Goal: Information Seeking & Learning: Learn about a topic

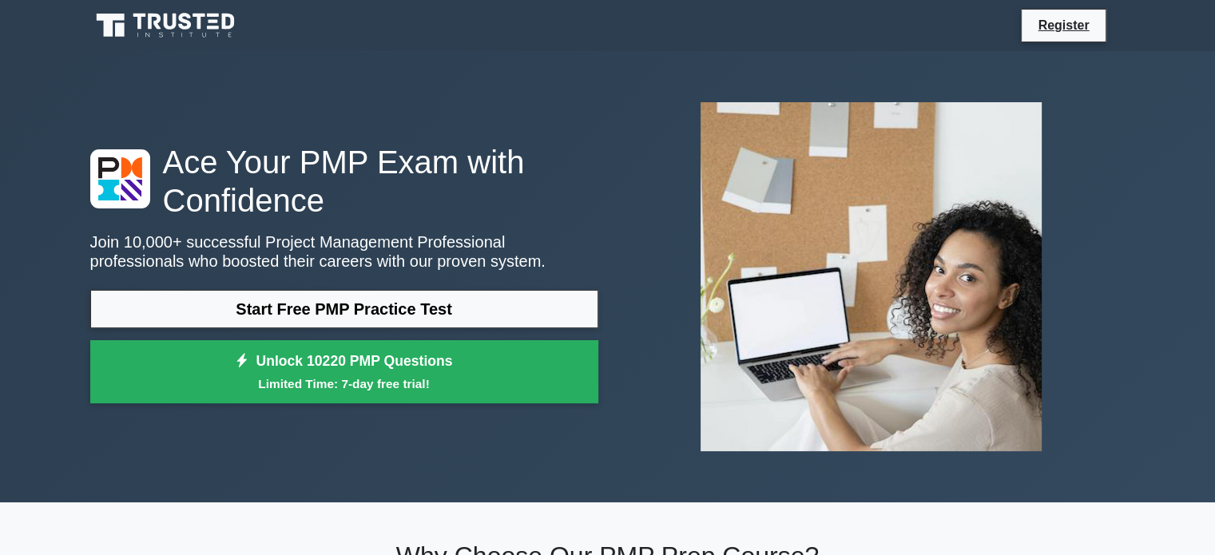
click at [331, 313] on link "Start Free PMP Practice Test" at bounding box center [344, 309] width 508 height 38
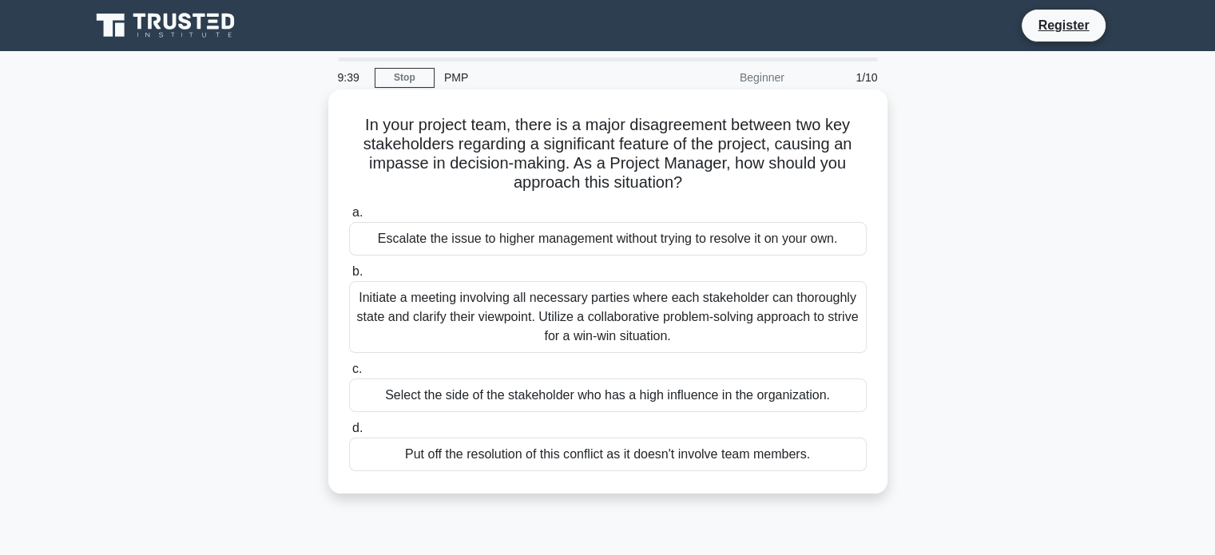
click at [551, 339] on div "Initiate a meeting involving all necessary parties where each stakeholder can t…" at bounding box center [608, 317] width 518 height 72
click at [349, 277] on input "b. Initiate a meeting involving all necessary parties where each stakeholder ca…" at bounding box center [349, 272] width 0 height 10
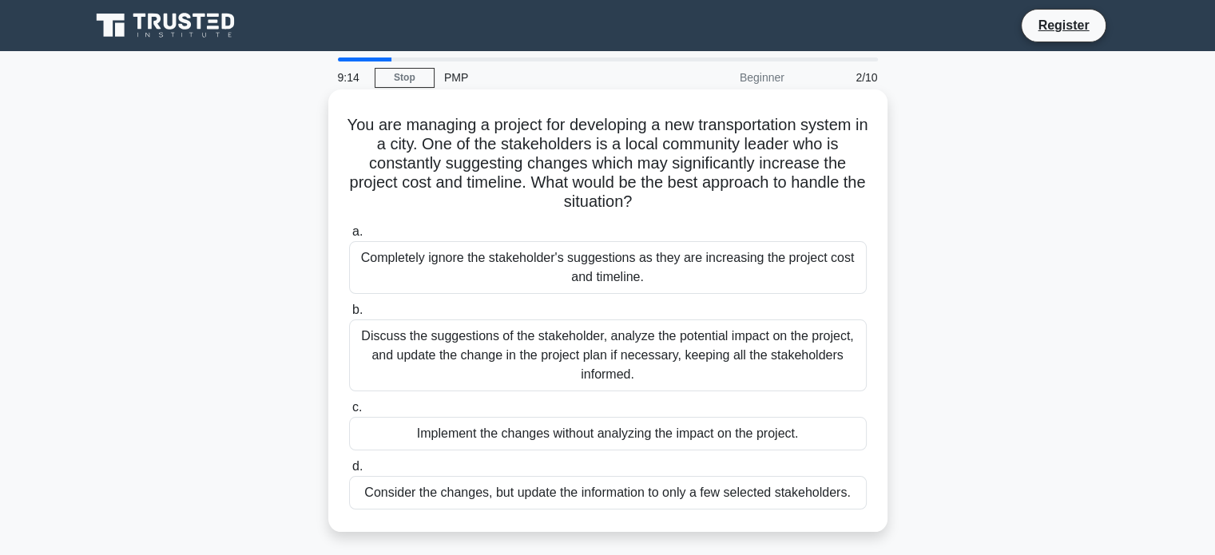
click at [606, 344] on div "Discuss the suggestions of the stakeholder, analyze the potential impact on the…" at bounding box center [608, 356] width 518 height 72
click at [349, 316] on input "b. Discuss the suggestions of the stakeholder, analyze the potential impact on …" at bounding box center [349, 310] width 0 height 10
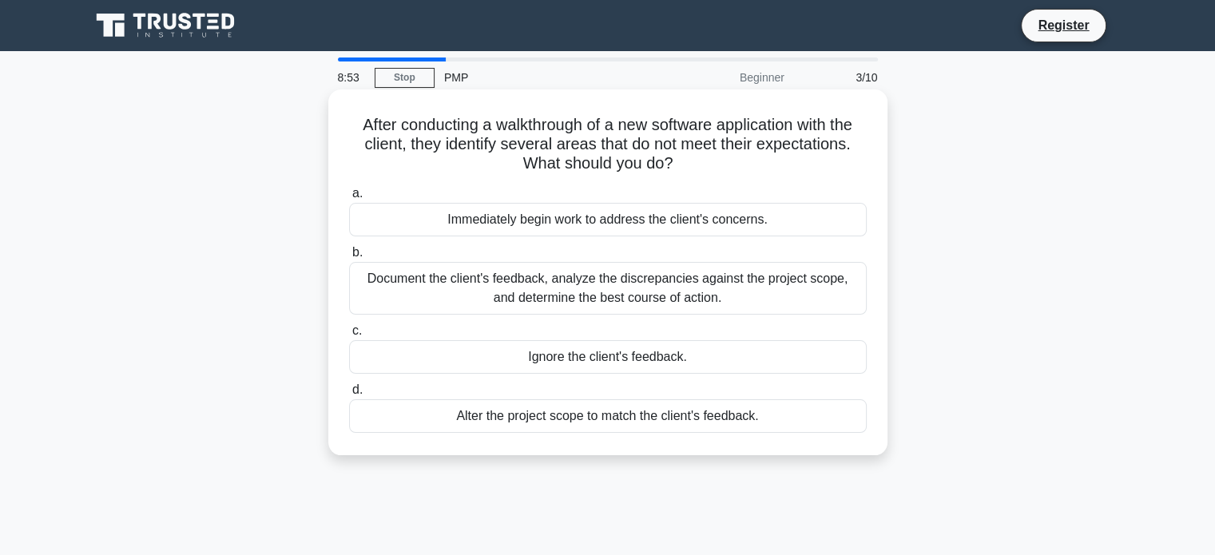
click at [645, 292] on div "Document the client's feedback, analyze the discrepancies against the project s…" at bounding box center [608, 288] width 518 height 53
click at [349, 258] on input "b. Document the client's feedback, analyze the discrepancies against the projec…" at bounding box center [349, 253] width 0 height 10
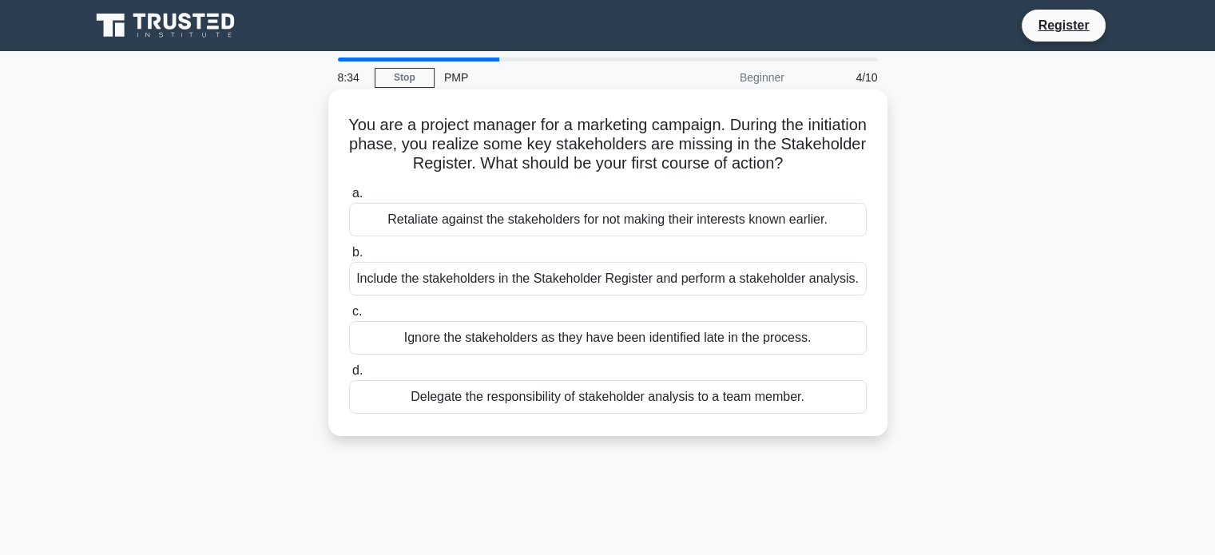
click at [510, 276] on div "Include the stakeholders in the Stakeholder Register and perform a stakeholder …" at bounding box center [608, 279] width 518 height 34
click at [349, 258] on input "b. Include the stakeholders in the Stakeholder Register and perform a stakehold…" at bounding box center [349, 253] width 0 height 10
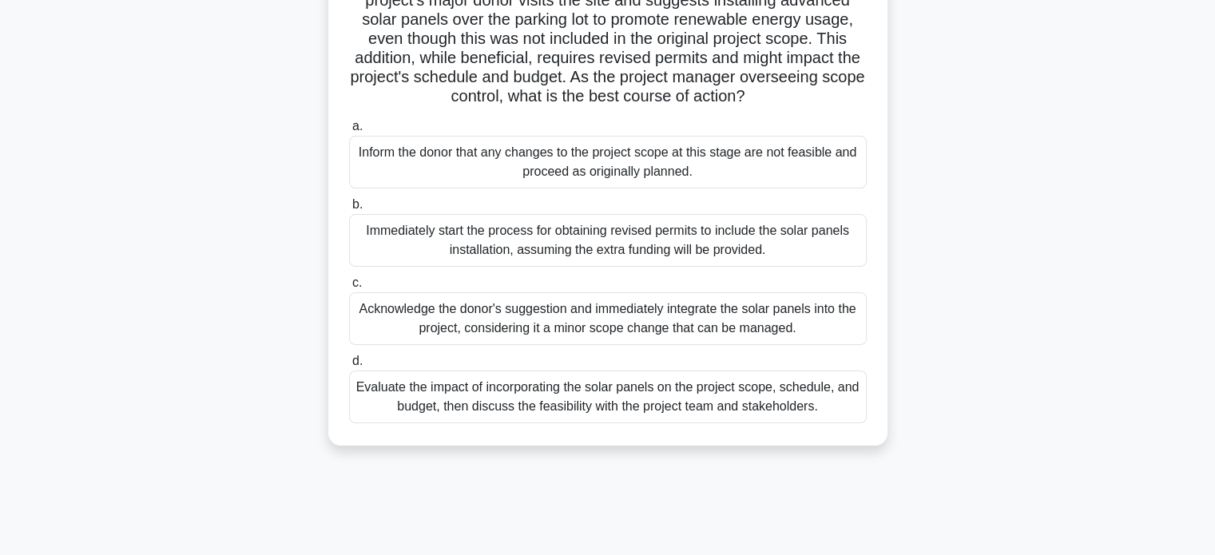
scroll to position [160, 0]
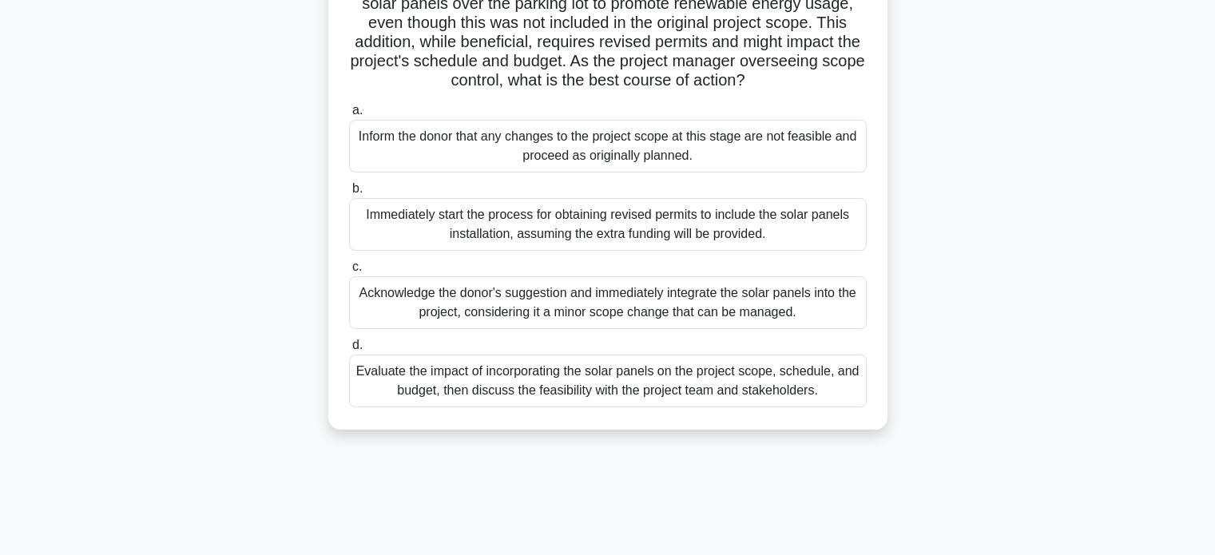
click at [600, 393] on div "Evaluate the impact of incorporating the solar panels on the project scope, sch…" at bounding box center [608, 381] width 518 height 53
click at [349, 351] on input "d. Evaluate the impact of incorporating the solar panels on the project scope, …" at bounding box center [349, 345] width 0 height 10
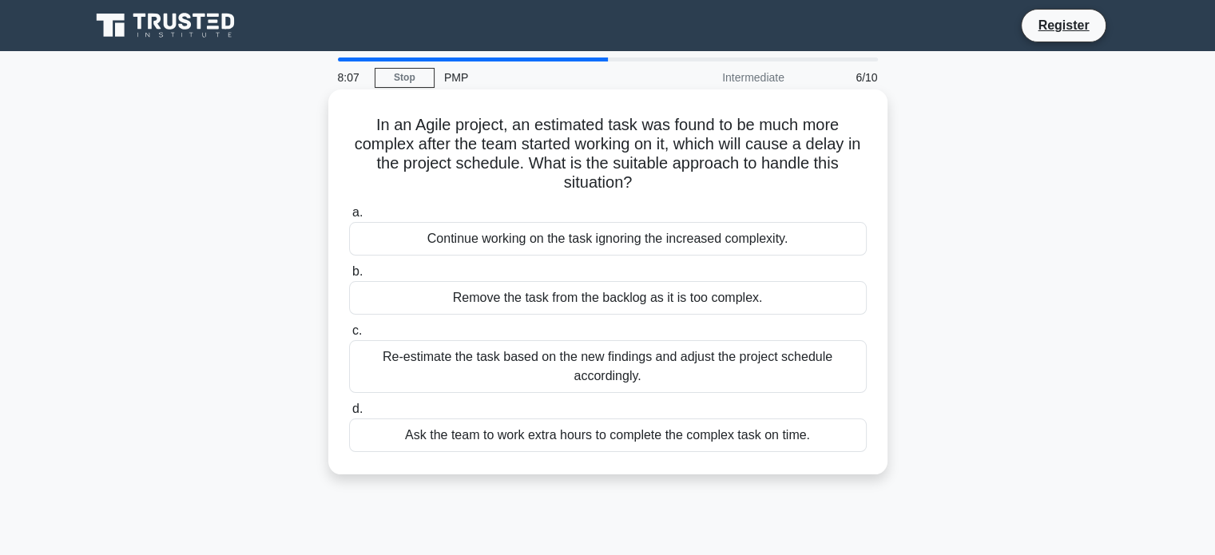
scroll to position [0, 0]
click at [520, 355] on div "Re-estimate the task based on the new findings and adjust the project schedule …" at bounding box center [608, 366] width 518 height 53
click at [349, 336] on input "c. Re-estimate the task based on the new findings and adjust the project schedu…" at bounding box center [349, 331] width 0 height 10
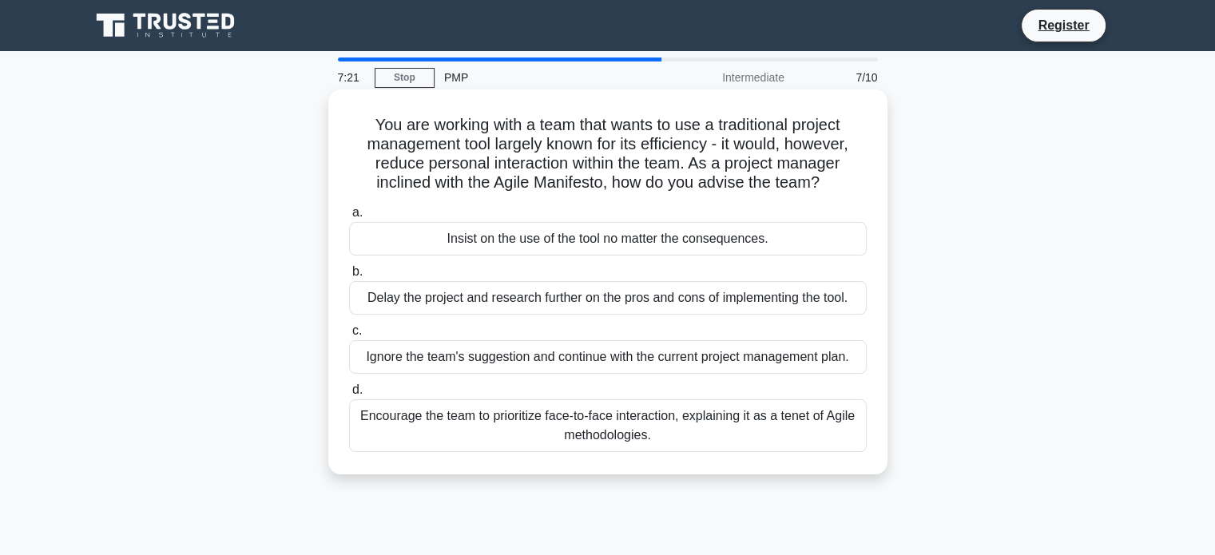
click at [550, 431] on div "Encourage the team to prioritize face-to-face interaction, explaining it as a t…" at bounding box center [608, 426] width 518 height 53
click at [349, 396] on input "d. Encourage the team to prioritize face-to-face interaction, explaining it as …" at bounding box center [349, 390] width 0 height 10
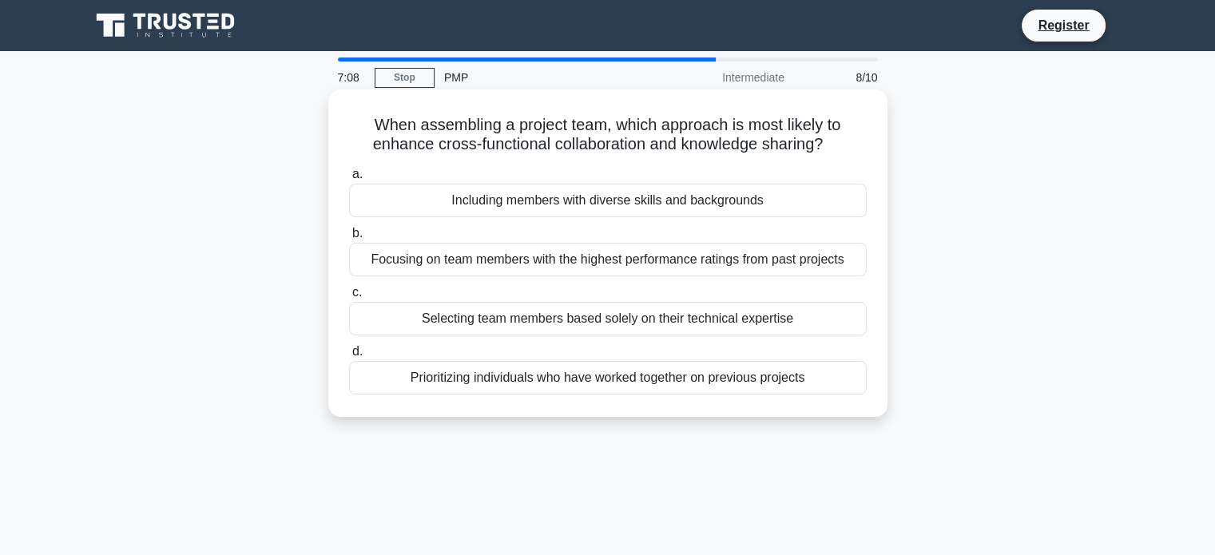
click at [534, 201] on div "Including members with diverse skills and backgrounds" at bounding box center [608, 201] width 518 height 34
click at [349, 180] on input "a. Including members with diverse skills and backgrounds" at bounding box center [349, 174] width 0 height 10
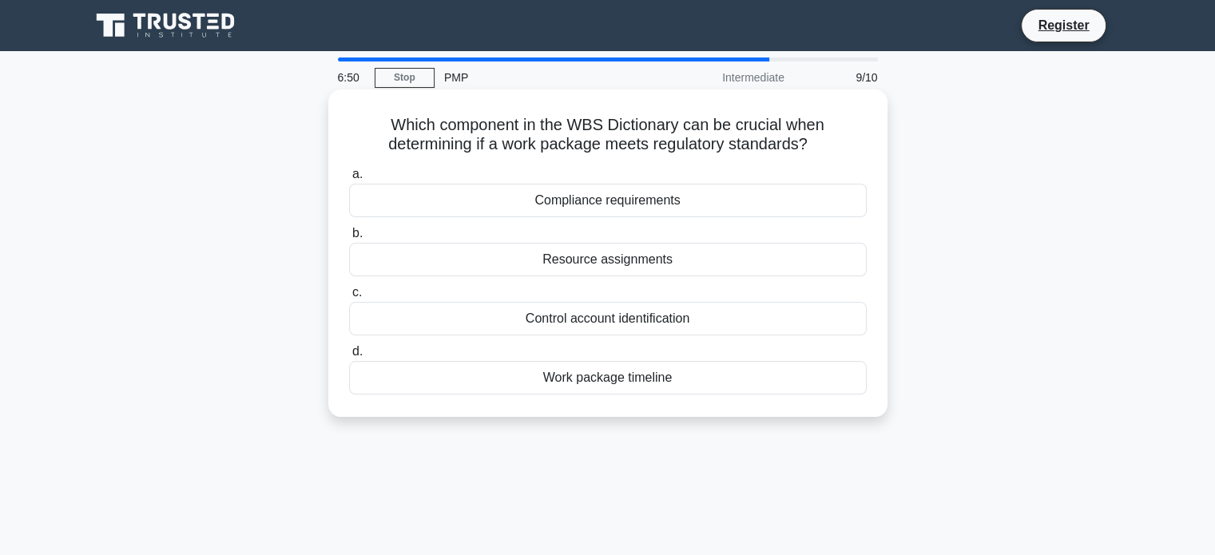
click at [642, 205] on div "Compliance requirements" at bounding box center [608, 201] width 518 height 34
click at [349, 180] on input "a. Compliance requirements" at bounding box center [349, 174] width 0 height 10
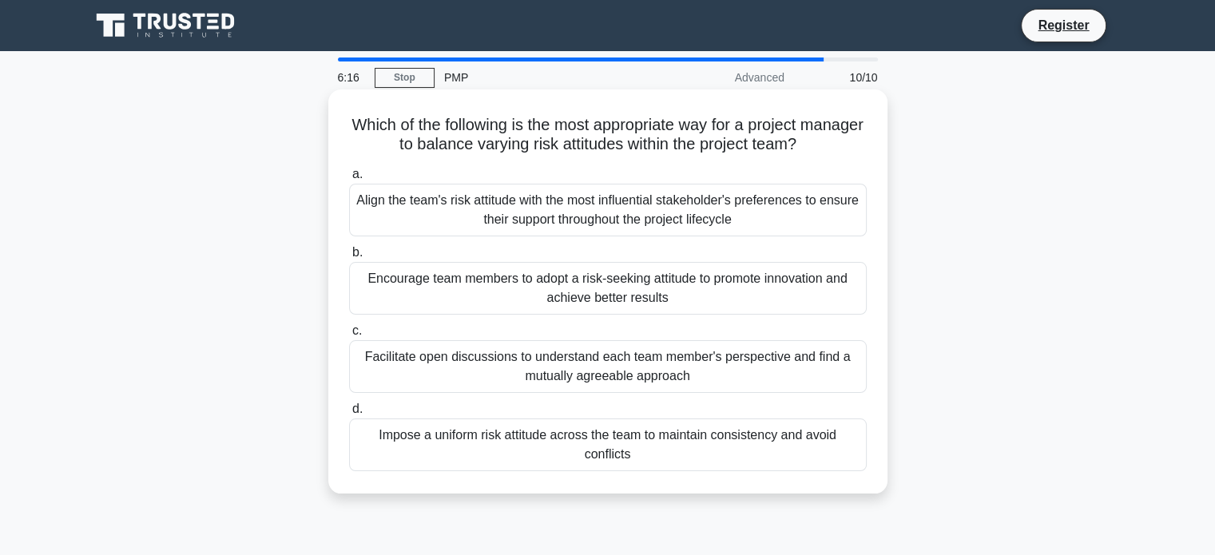
click at [642, 367] on div "Facilitate open discussions to understand each team member's perspective and fi…" at bounding box center [608, 366] width 518 height 53
click at [349, 336] on input "c. Facilitate open discussions to understand each team member's perspective and…" at bounding box center [349, 331] width 0 height 10
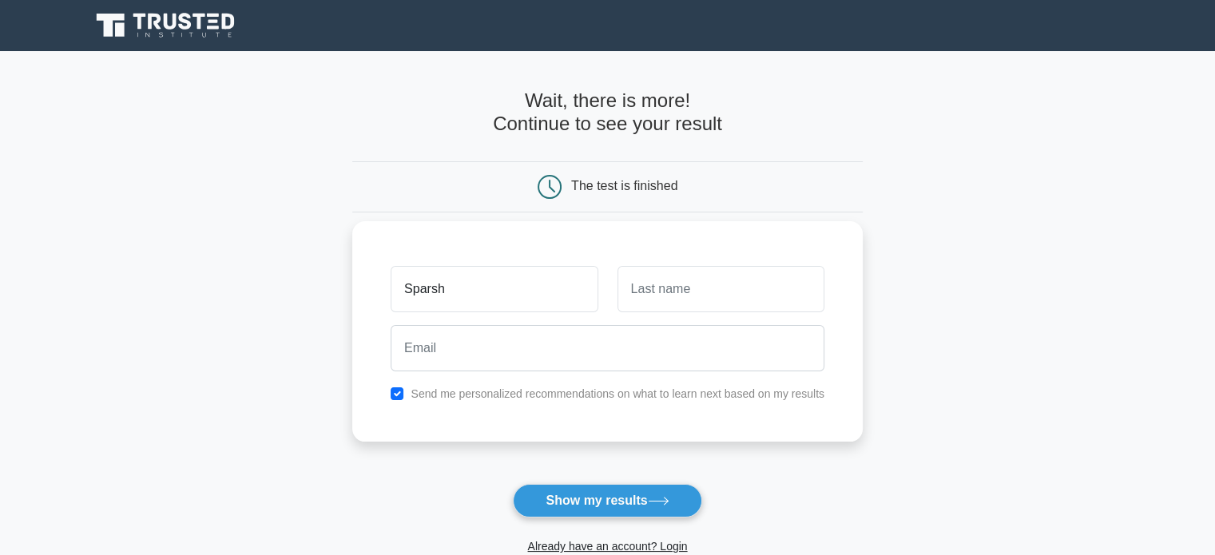
type input "Sparsh"
type input "Shukal"
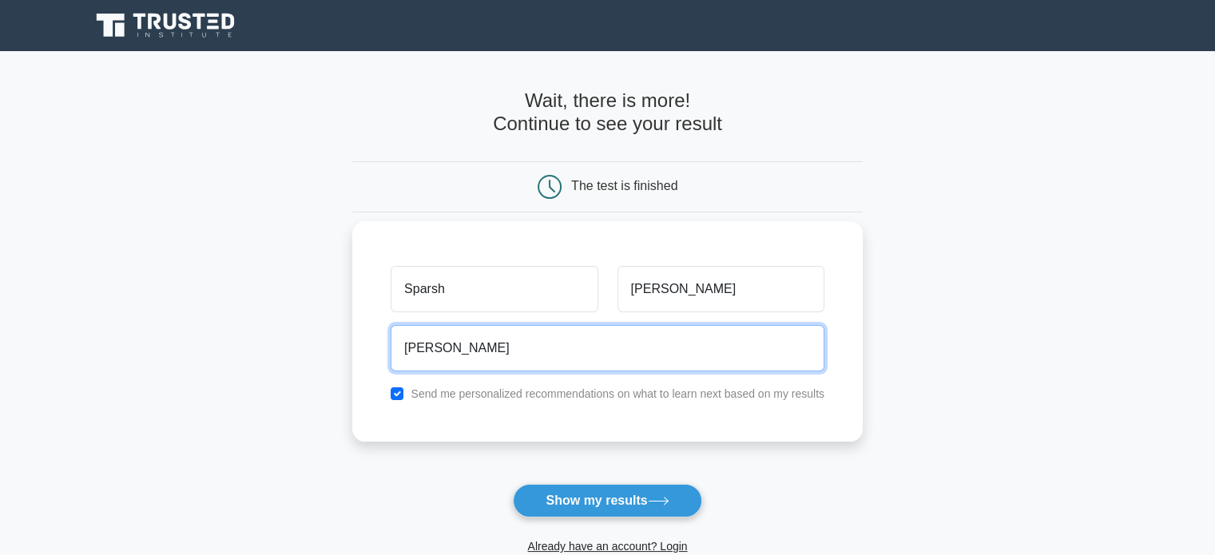
type input "shukalsparsh@gmail.com"
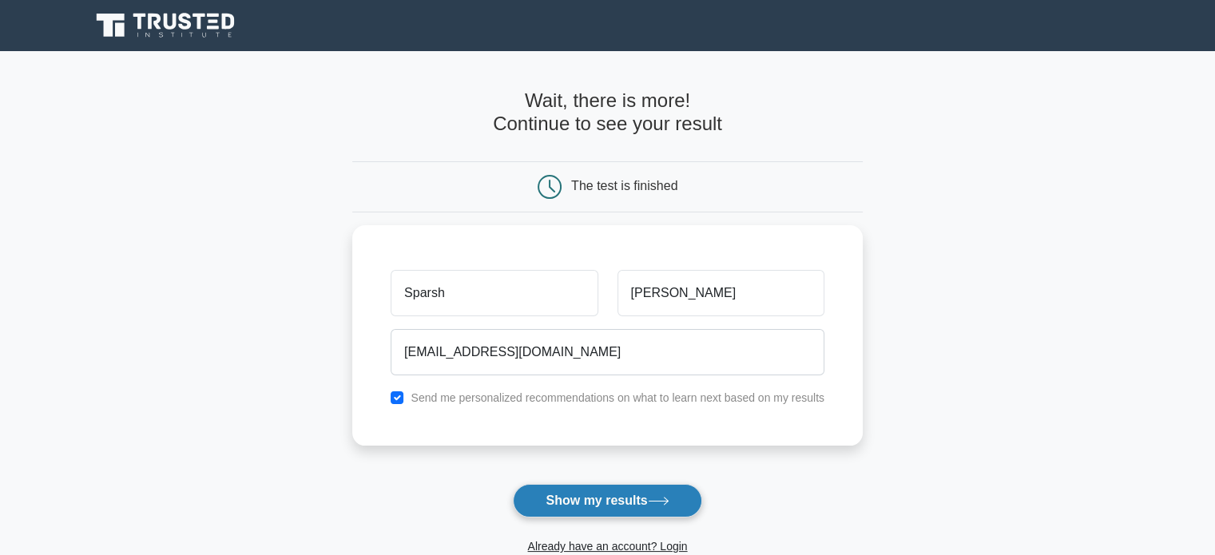
click at [599, 495] on button "Show my results" at bounding box center [607, 501] width 189 height 34
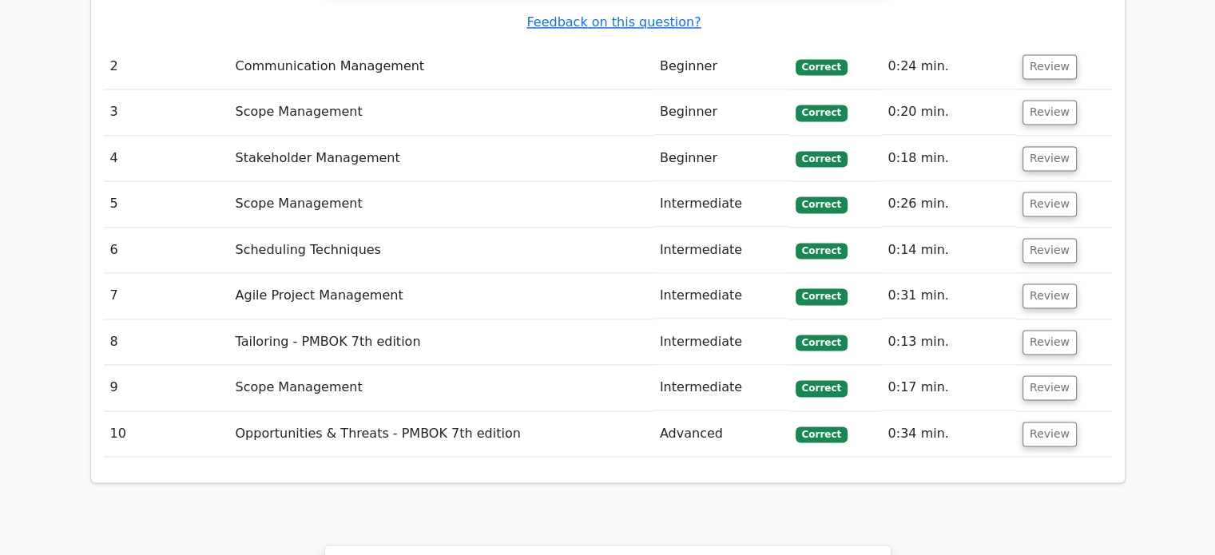
scroll to position [2153, 0]
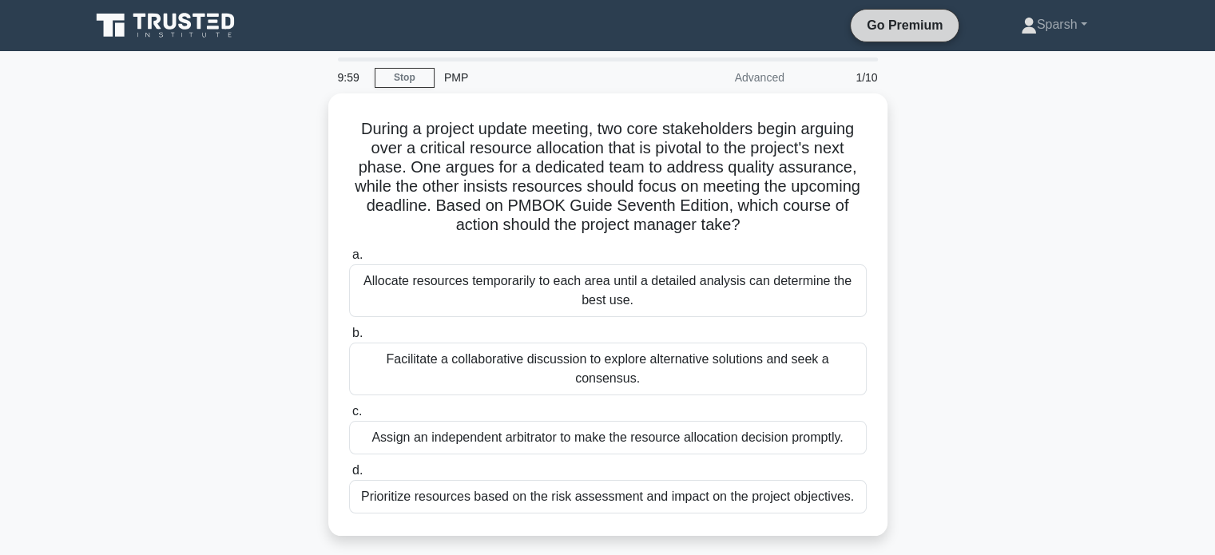
click at [877, 21] on link "Go Premium" at bounding box center [904, 25] width 95 height 20
